Goal: Task Accomplishment & Management: Use online tool/utility

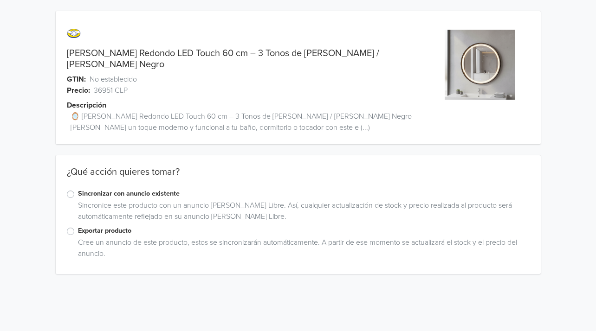
click at [78, 226] on label "Exportar producto" at bounding box center [303, 231] width 451 height 10
click at [0, 0] on input "Exportar producto" at bounding box center [0, 0] width 0 height 0
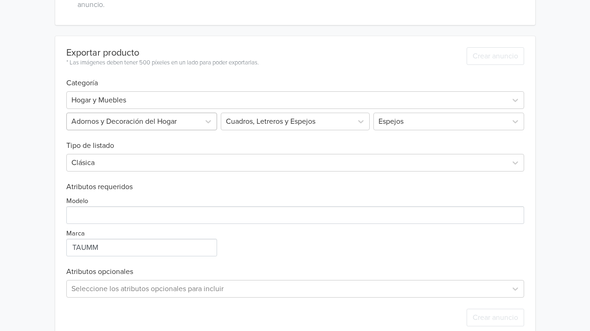
scroll to position [256, 0]
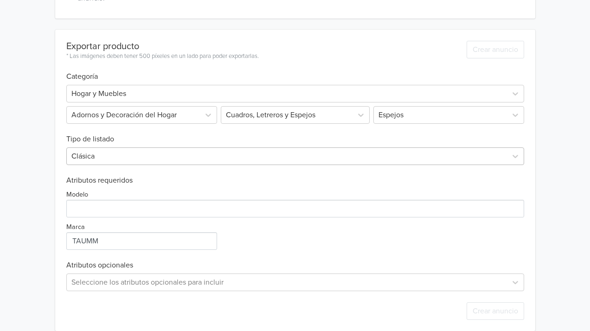
click at [97, 150] on div at bounding box center [286, 156] width 431 height 13
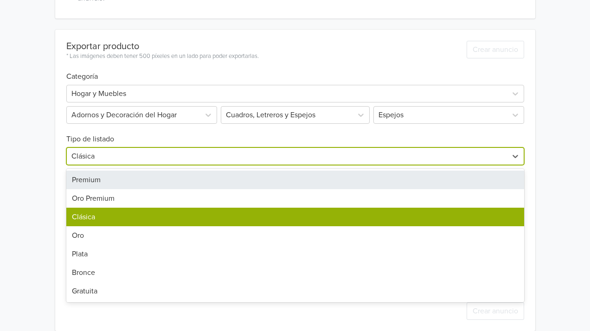
click at [103, 174] on div "Premium" at bounding box center [295, 180] width 458 height 19
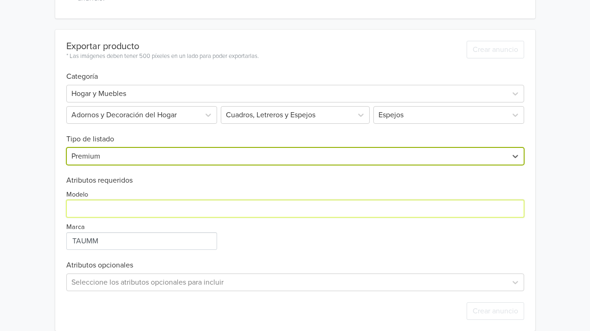
click at [109, 200] on input "Modelo" at bounding box center [295, 209] width 458 height 18
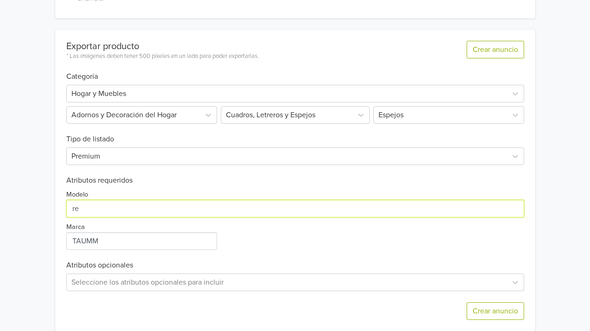
type input "r"
type input "REDONDO LED"
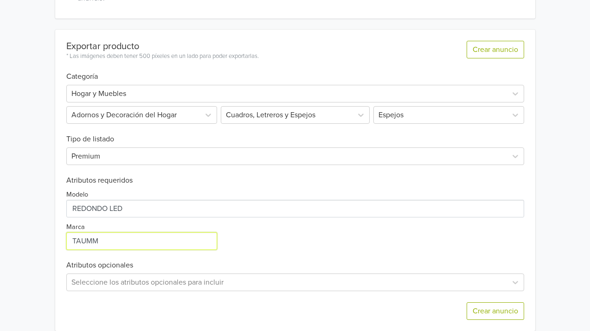
drag, startPoint x: 108, startPoint y: 229, endPoint x: 38, endPoint y: 231, distance: 70.0
click at [38, 231] on div "Espejo Redondo LED Touch 60 cm – 3 Tonos de Luz / Marco Metálico Negro GTIN: No…" at bounding box center [295, 43] width 576 height 598
type input "T"
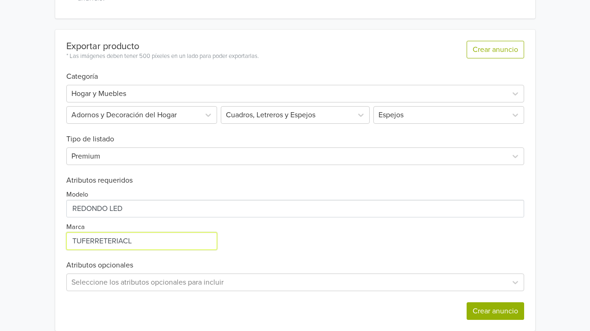
type input "TUFERRETERIACL"
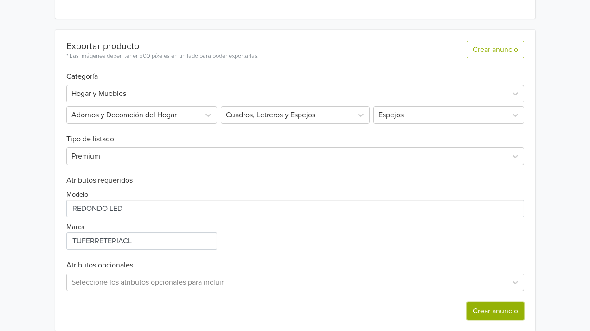
click at [494, 302] on button "Crear anuncio" at bounding box center [496, 311] width 58 height 18
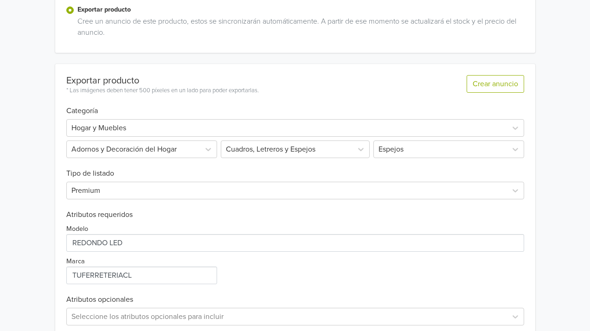
scroll to position [0, 0]
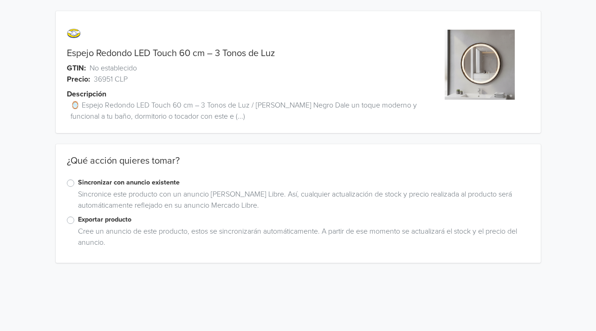
click at [78, 218] on label "Exportar producto" at bounding box center [303, 220] width 451 height 10
click at [0, 0] on input "Exportar producto" at bounding box center [0, 0] width 0 height 0
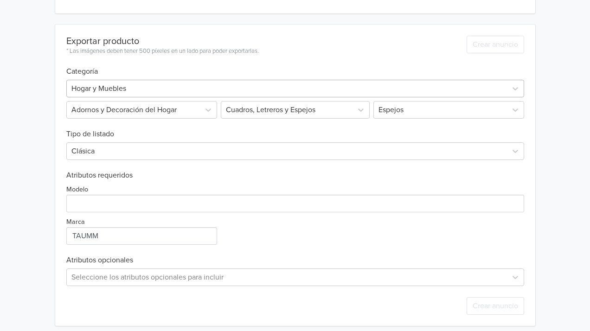
scroll to position [256, 0]
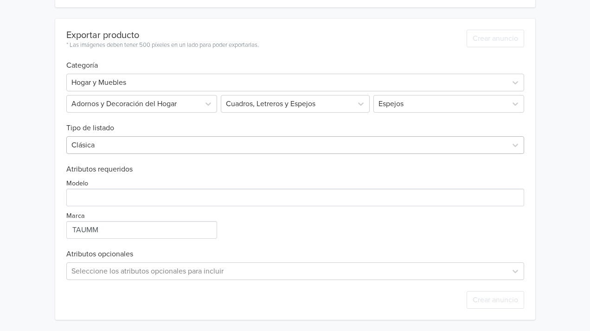
click at [99, 146] on div at bounding box center [286, 145] width 431 height 13
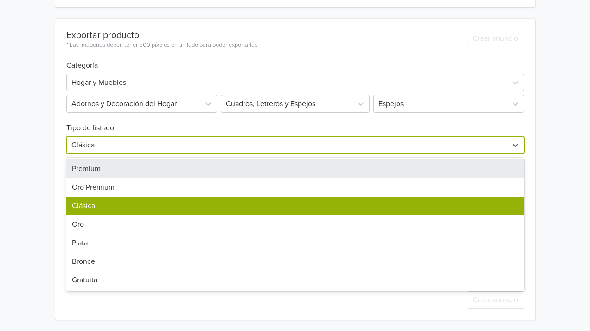
click at [90, 173] on div "Premium" at bounding box center [295, 169] width 458 height 19
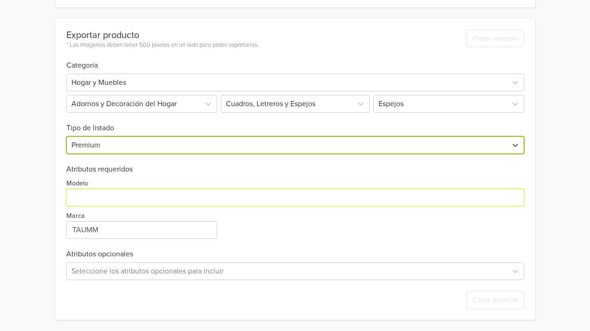
click at [91, 203] on input "Modelo" at bounding box center [295, 198] width 458 height 18
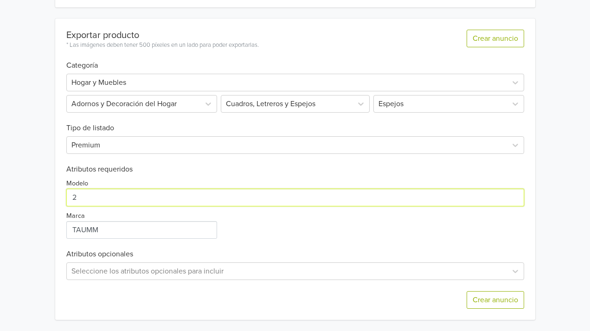
type input "2"
type input "3"
drag, startPoint x: 135, startPoint y: 197, endPoint x: 141, endPoint y: 198, distance: 6.2
click at [141, 198] on input "Modelo" at bounding box center [295, 198] width 458 height 18
drag, startPoint x: 135, startPoint y: 194, endPoint x: 116, endPoint y: 196, distance: 19.1
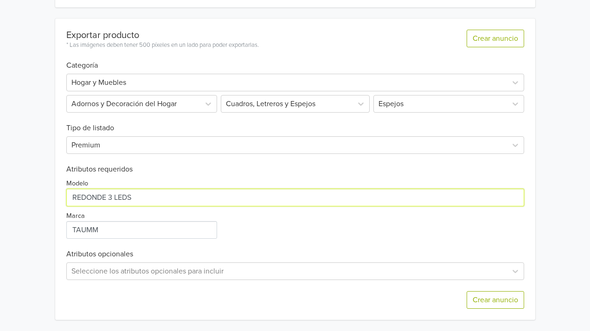
click at [116, 196] on input "Modelo" at bounding box center [295, 198] width 458 height 18
type input "REDONDE 3 TIPOS DE LUZ"
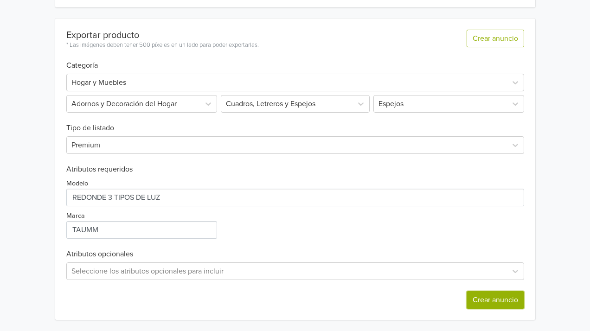
click at [484, 296] on button "Crear anuncio" at bounding box center [496, 300] width 58 height 18
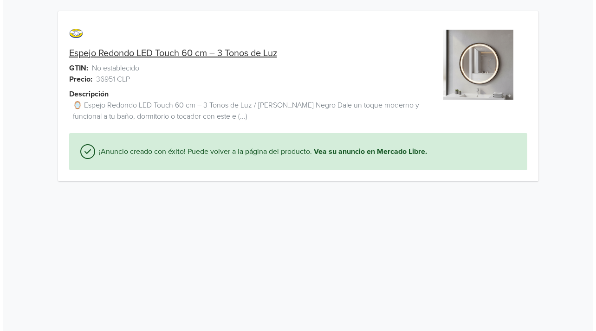
scroll to position [0, 0]
